Goal: Complete application form

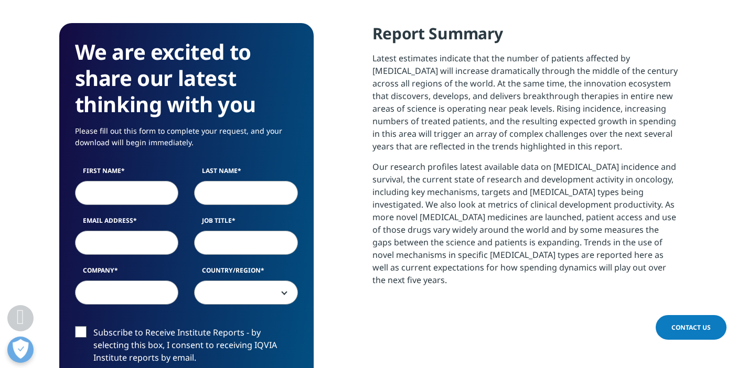
click at [156, 187] on input "First Name" at bounding box center [127, 193] width 104 height 24
type input "SHERIF"
type input "[PERSON_NAME]"
select select "[GEOGRAPHIC_DATA]"
click at [124, 242] on input "Email Address" at bounding box center [127, 243] width 104 height 24
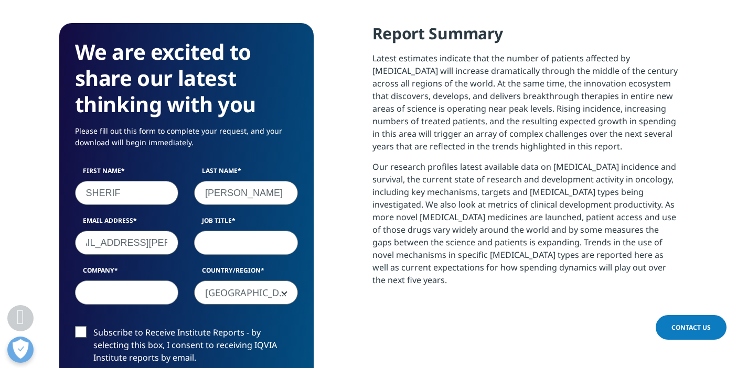
scroll to position [0, 35]
type input "[EMAIL_ADDRESS][PERSON_NAME][DOMAIN_NAME]"
type input "Strategy and Innovation Officer"
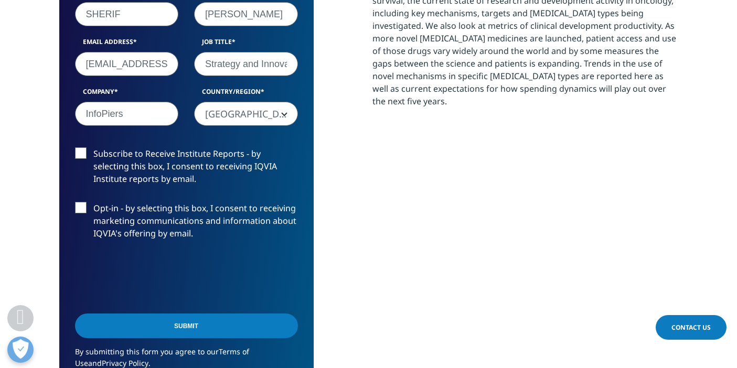
scroll to position [676, 0]
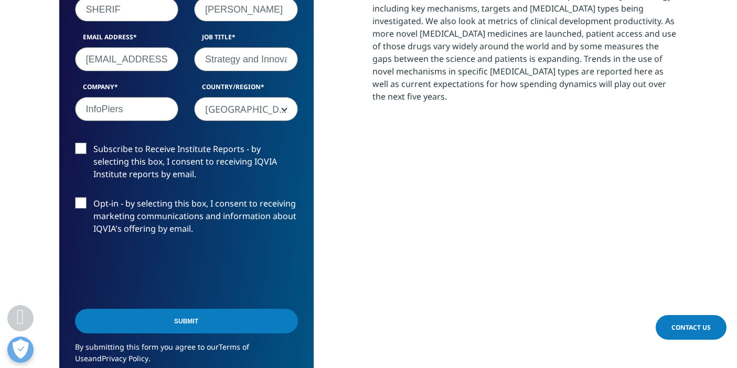
type input "InfoPiers"
click at [173, 323] on input "Submit" at bounding box center [186, 321] width 223 height 25
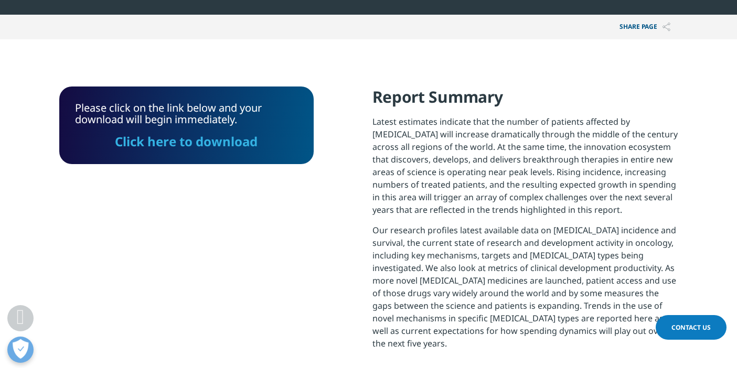
scroll to position [428, 0]
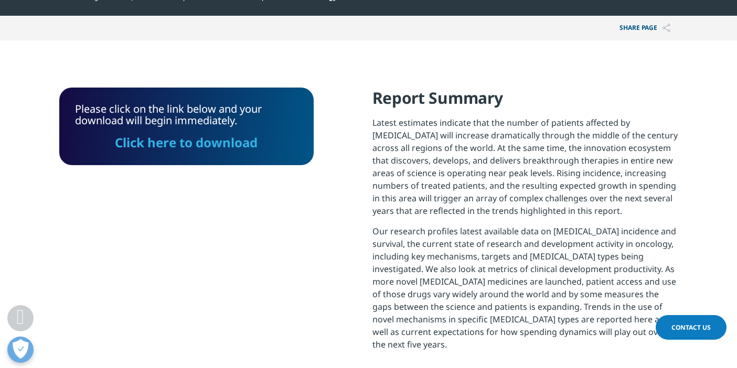
click at [191, 143] on link "Click here to download" at bounding box center [186, 142] width 143 height 17
